Goal: Task Accomplishment & Management: Manage account settings

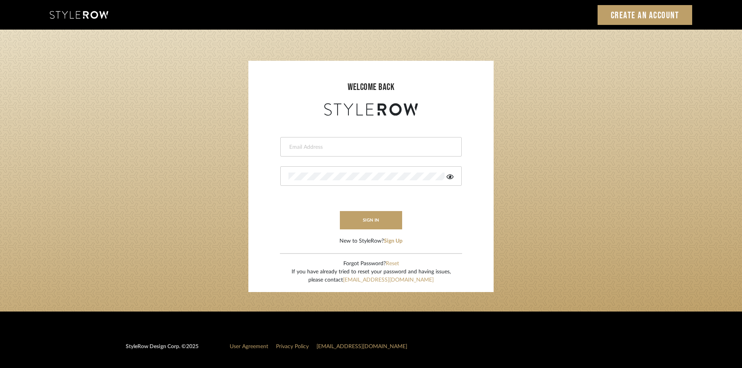
click at [322, 145] on input "email" at bounding box center [369, 147] width 163 height 8
type input "amy.tresbelleinteriors@gmail.com"
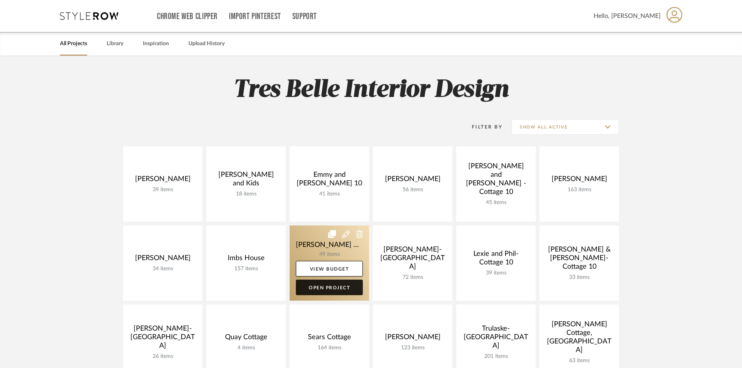
click at [319, 287] on link "Open Project" at bounding box center [329, 288] width 67 height 16
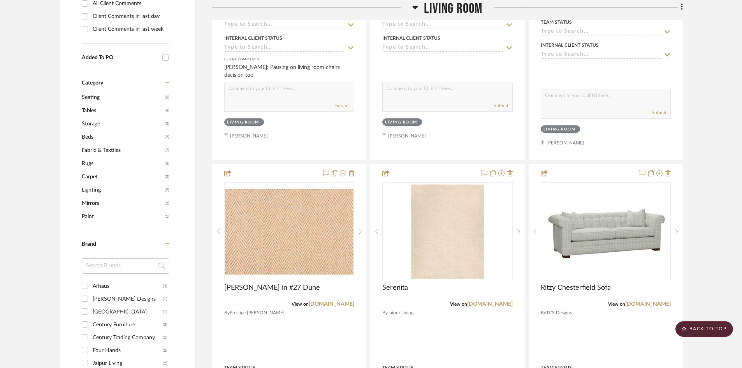
scroll to position [506, 0]
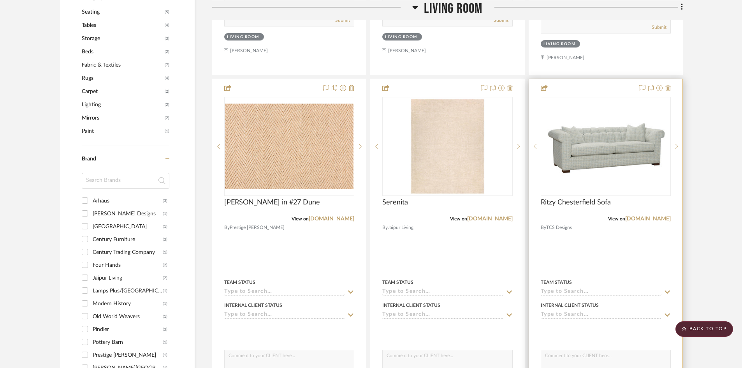
click at [0, 0] on img at bounding box center [0, 0] width 0 height 0
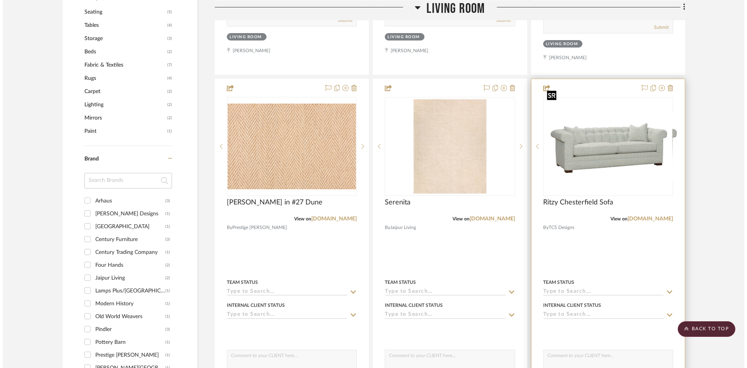
scroll to position [0, 0]
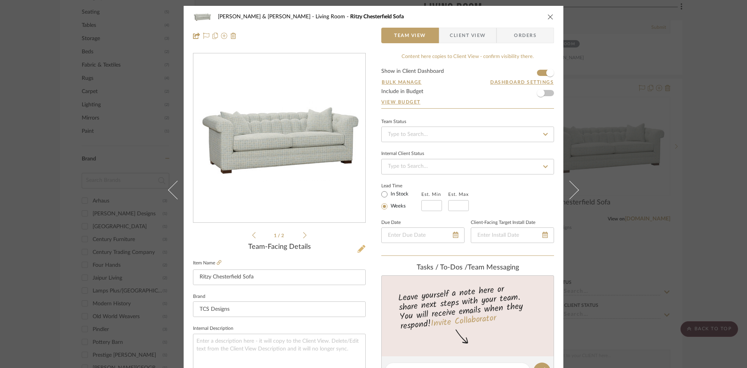
click at [359, 249] on icon at bounding box center [362, 249] width 8 height 8
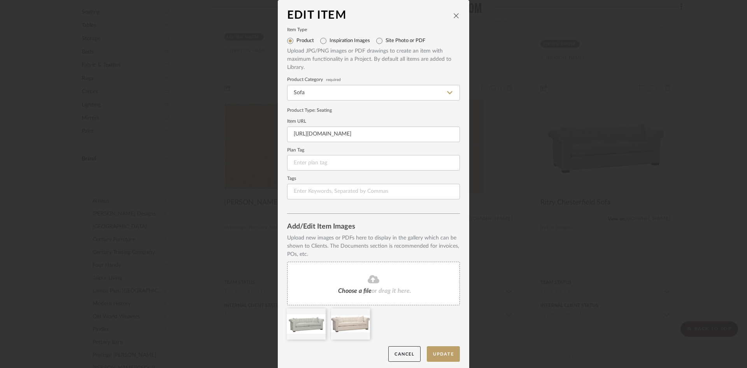
click at [454, 15] on icon "close" at bounding box center [457, 15] width 6 height 6
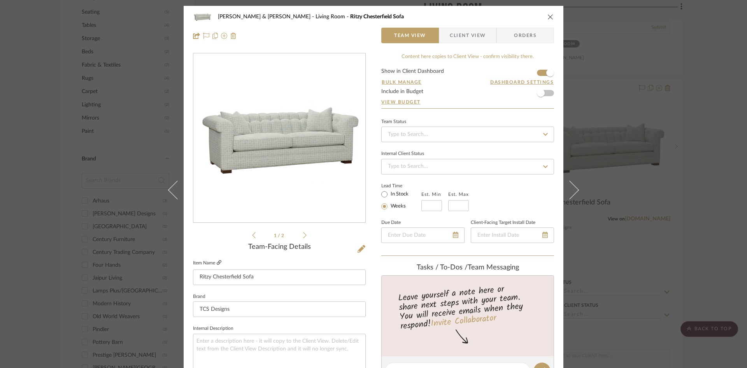
click at [217, 262] on icon at bounding box center [219, 262] width 5 height 5
click at [549, 18] on icon "close" at bounding box center [551, 17] width 6 height 6
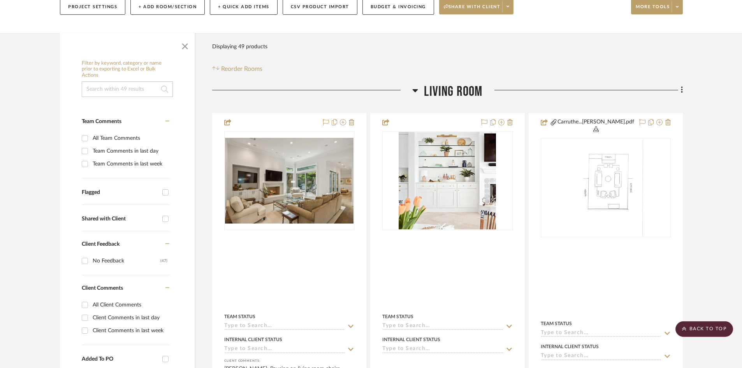
scroll to position [117, 0]
